Goal: Task Accomplishment & Management: Use online tool/utility

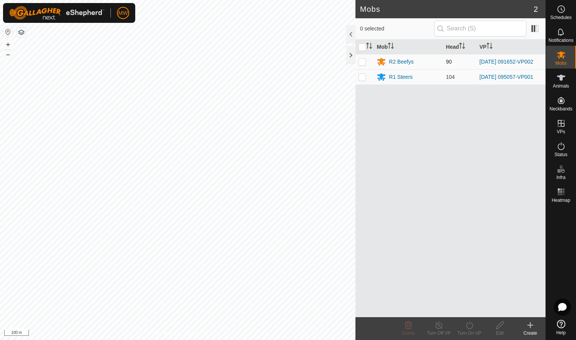
click at [363, 62] on p-checkbox at bounding box center [362, 62] width 8 height 6
checkbox input "true"
click at [472, 328] on icon at bounding box center [470, 325] width 10 height 9
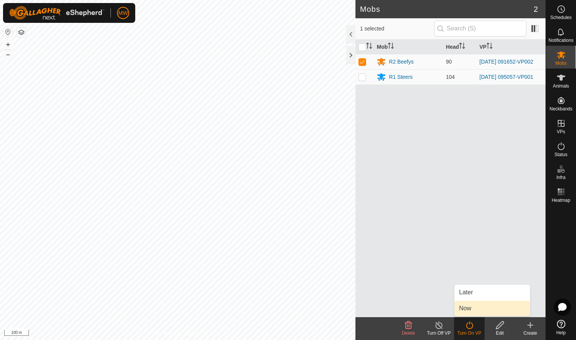
click at [464, 307] on link "Now" at bounding box center [491, 308] width 75 height 15
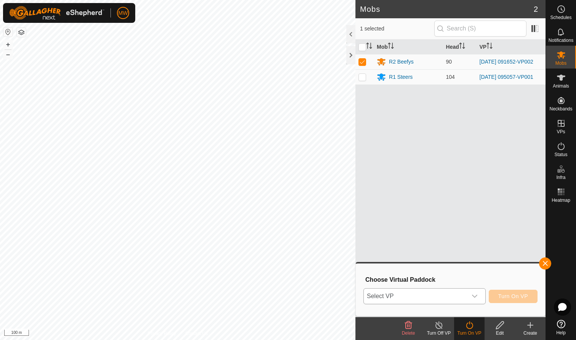
click at [475, 296] on icon "dropdown trigger" at bounding box center [474, 296] width 5 height 3
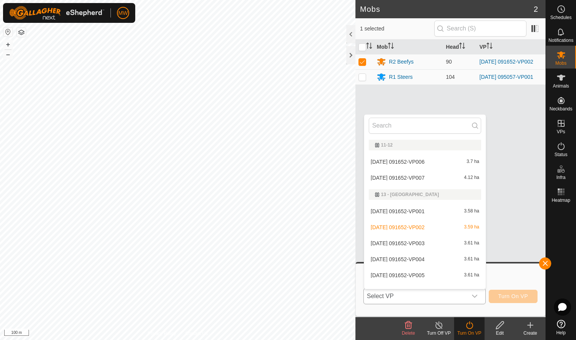
click at [410, 244] on li "2025-08-01 091652-VP003 3.61 ha" at bounding box center [424, 243] width 121 height 15
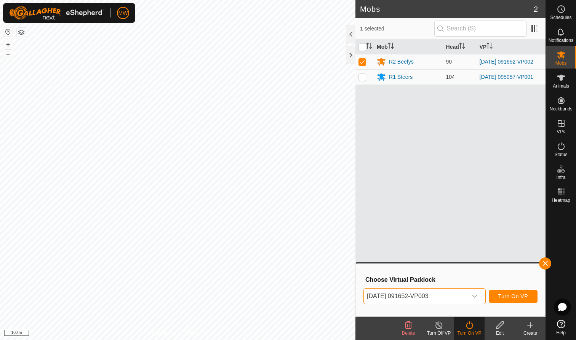
click at [522, 295] on span "Turn On VP" at bounding box center [513, 296] width 30 height 6
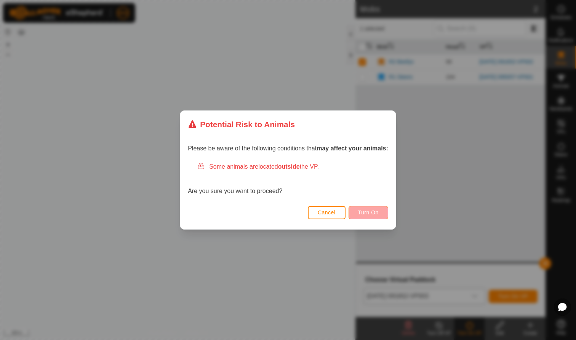
click at [366, 213] on span "Turn On" at bounding box center [368, 212] width 21 height 6
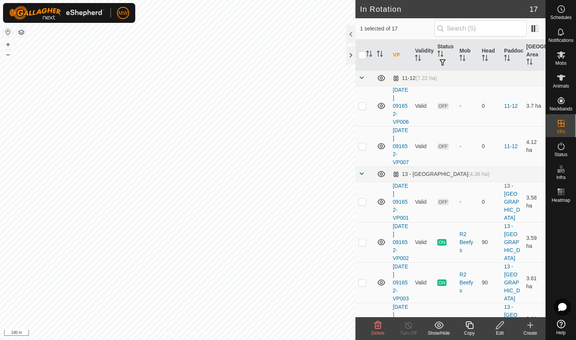
checkbox input "false"
checkbox input "true"
checkbox input "false"
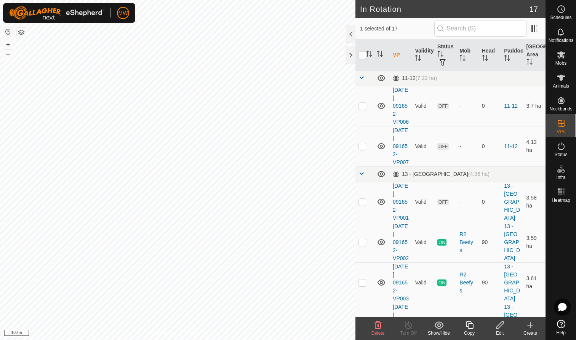
checkbox input "false"
checkbox input "true"
click at [561, 61] on span "Mobs" at bounding box center [560, 63] width 11 height 5
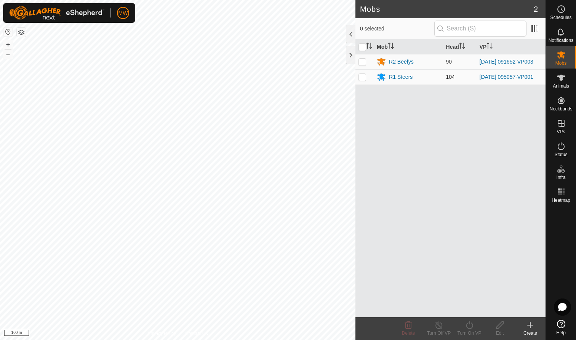
click at [361, 77] on p-checkbox at bounding box center [362, 77] width 8 height 6
checkbox input "true"
click at [473, 329] on icon at bounding box center [470, 325] width 10 height 9
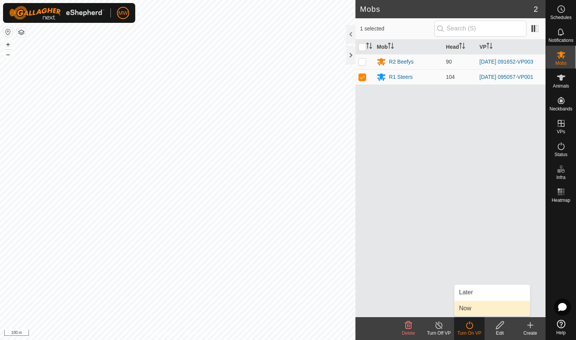
click at [470, 307] on link "Now" at bounding box center [491, 308] width 75 height 15
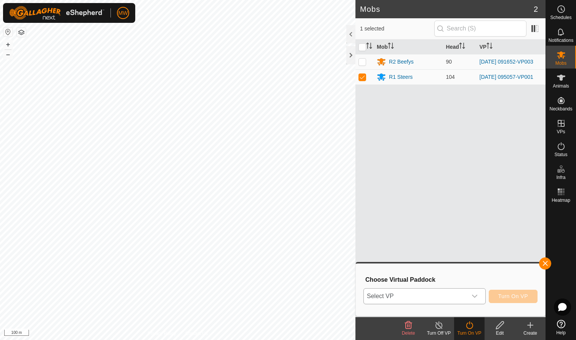
click at [473, 294] on icon "dropdown trigger" at bounding box center [475, 296] width 6 height 6
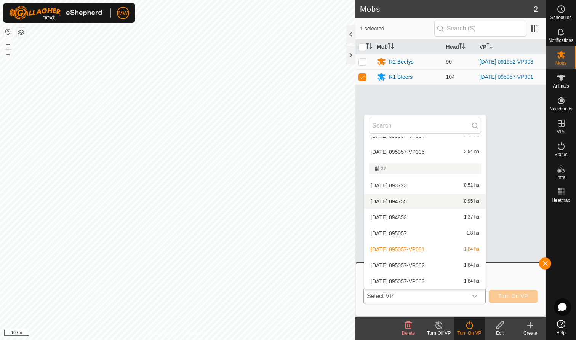
scroll to position [189, 0]
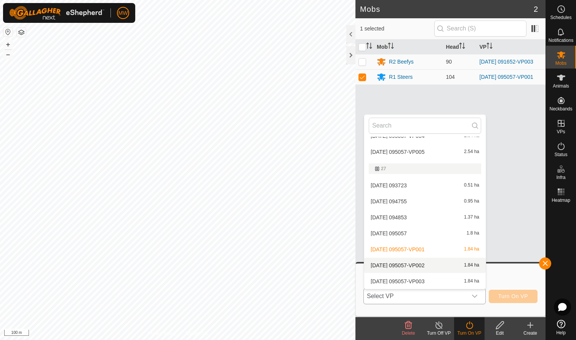
click at [415, 264] on li "2025-08-11 095057-VP002 1.84 ha" at bounding box center [424, 265] width 121 height 15
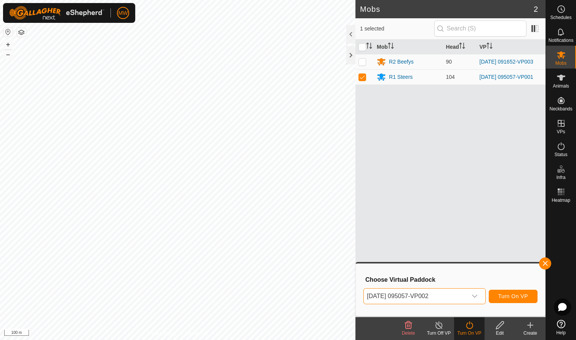
click at [517, 297] on span "Turn On VP" at bounding box center [513, 296] width 30 height 6
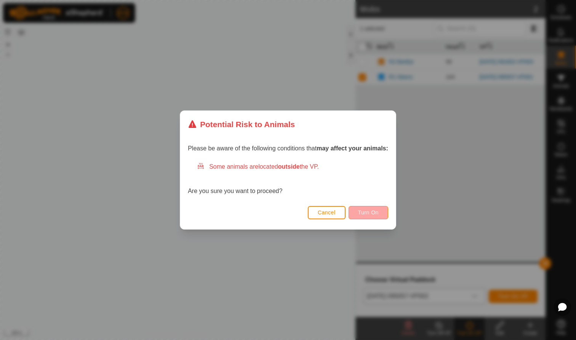
click at [377, 209] on span "Turn On" at bounding box center [368, 212] width 21 height 6
